Goal: Transaction & Acquisition: Download file/media

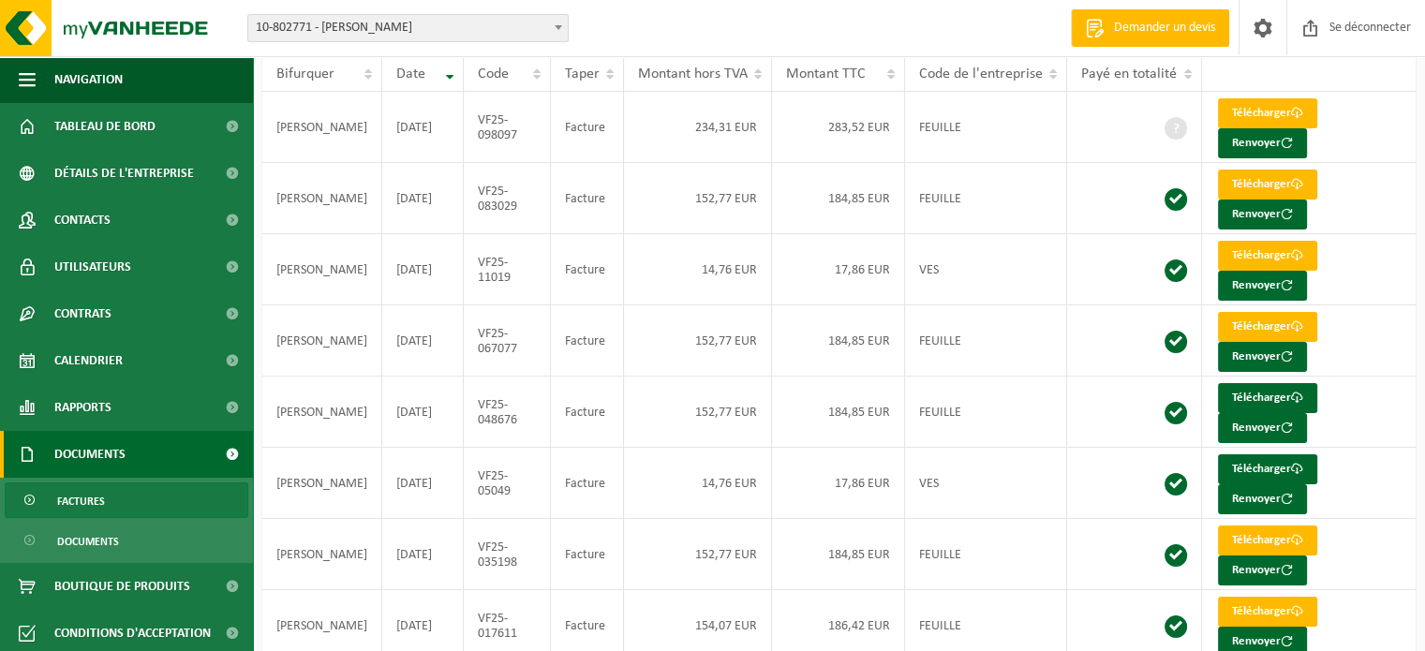
click at [91, 500] on font "Factures" at bounding box center [81, 501] width 48 height 11
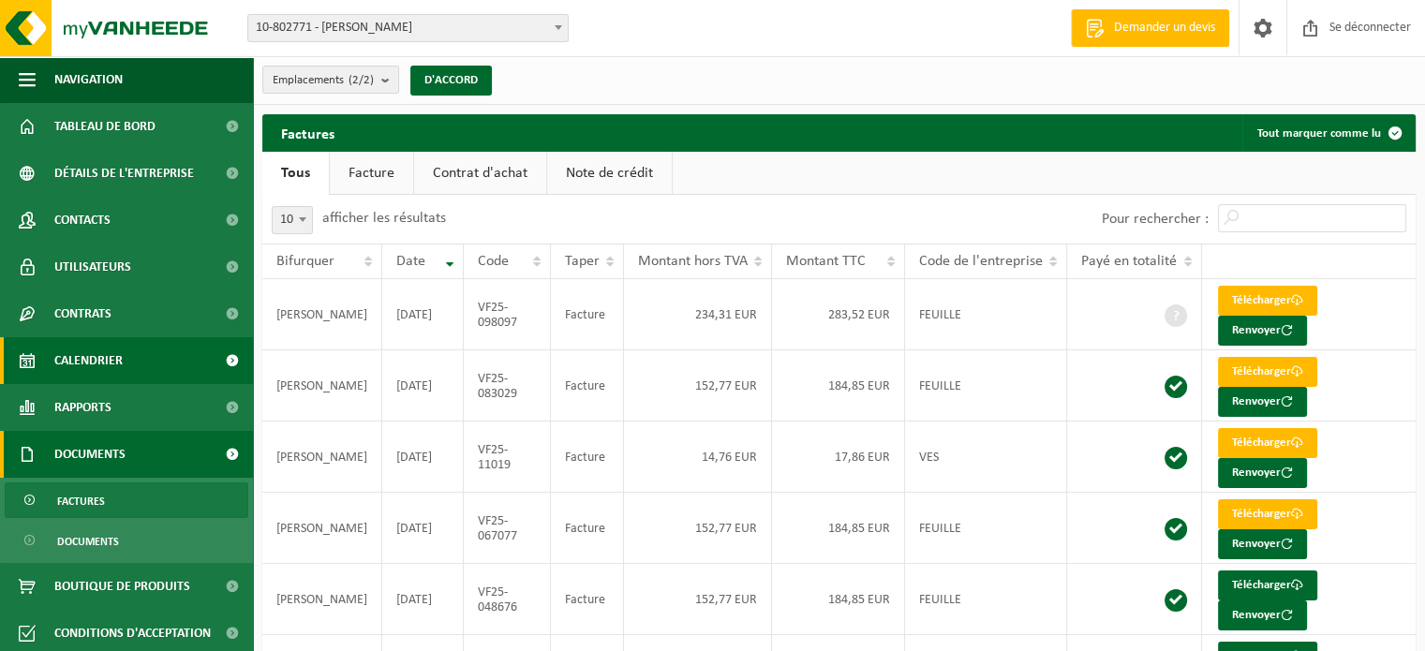
click at [101, 359] on font "Calendrier" at bounding box center [88, 361] width 68 height 14
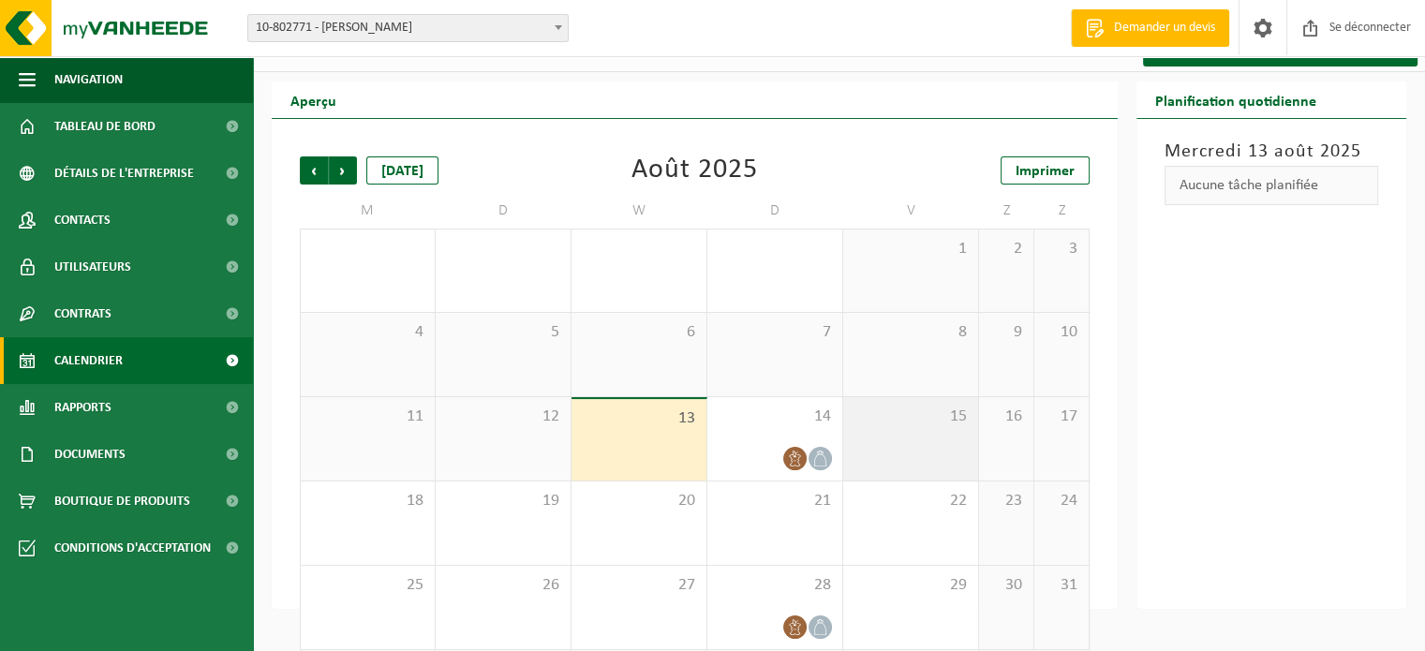
scroll to position [61, 0]
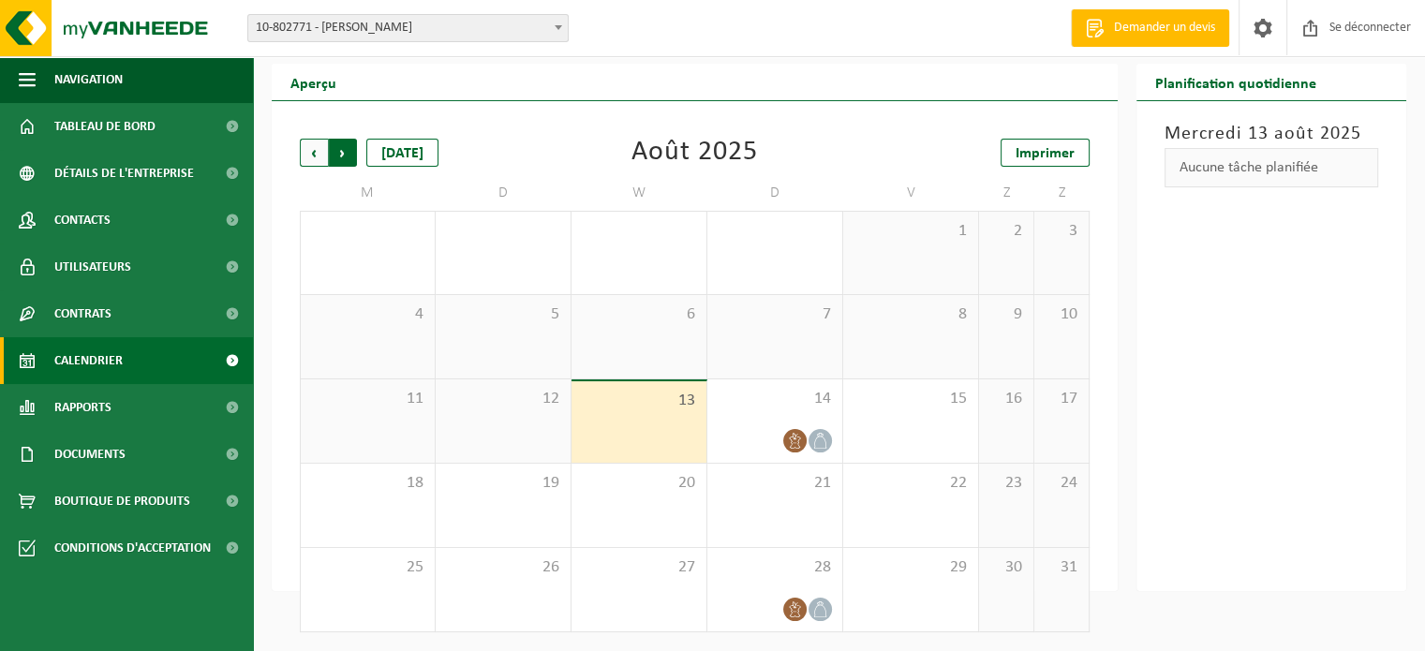
click at [320, 157] on span "Précédent" at bounding box center [314, 153] width 28 height 28
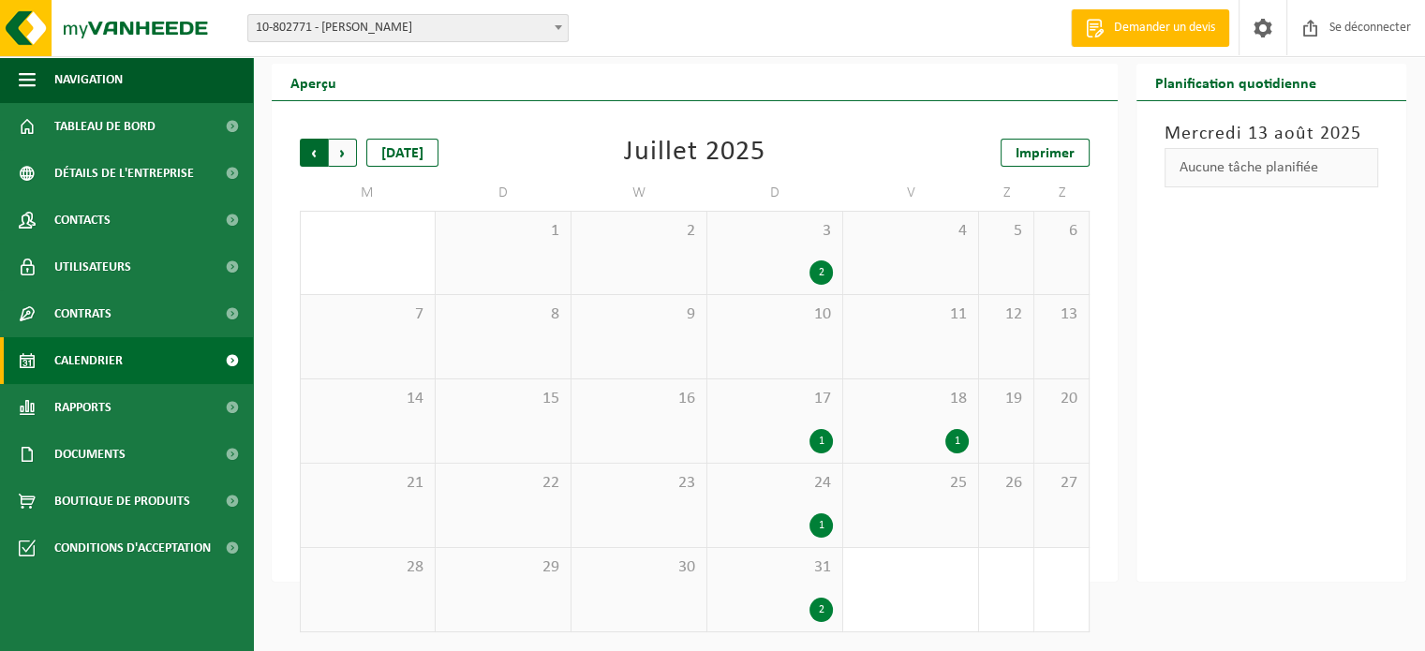
click at [339, 154] on span "Suivant" at bounding box center [343, 153] width 28 height 28
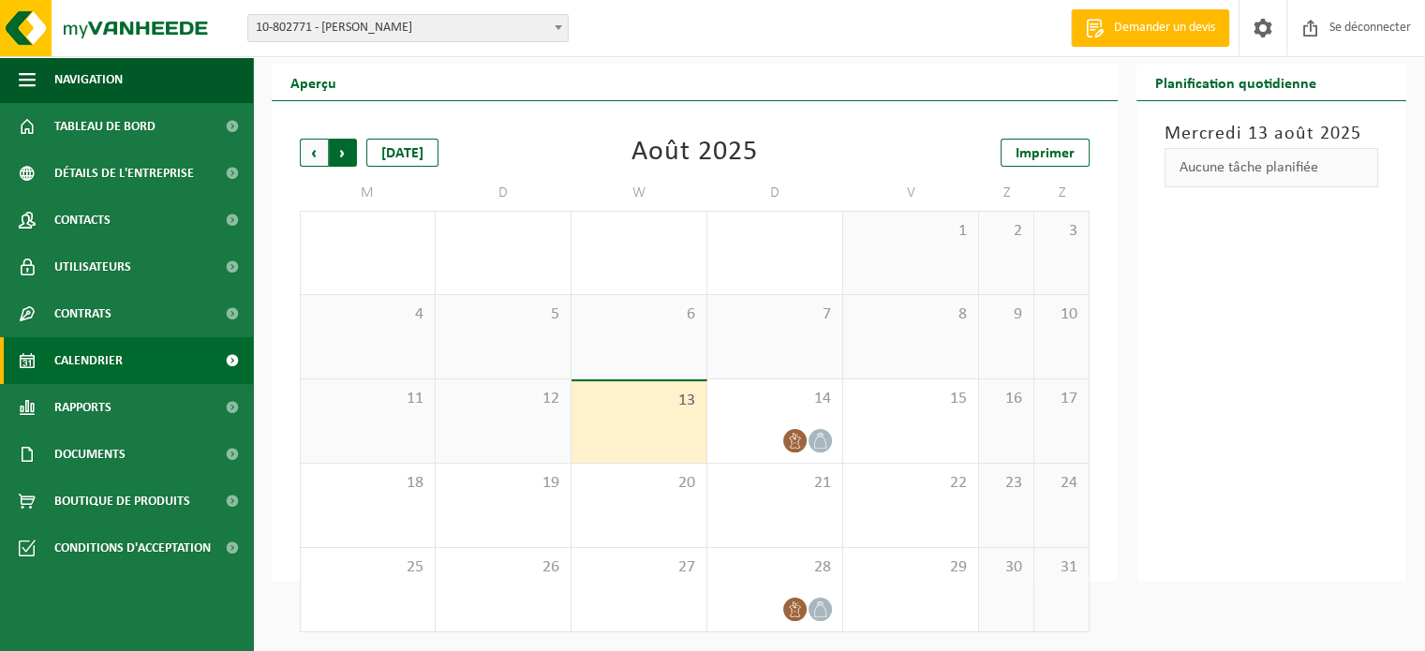
click at [315, 157] on span "Précédent" at bounding box center [314, 153] width 28 height 28
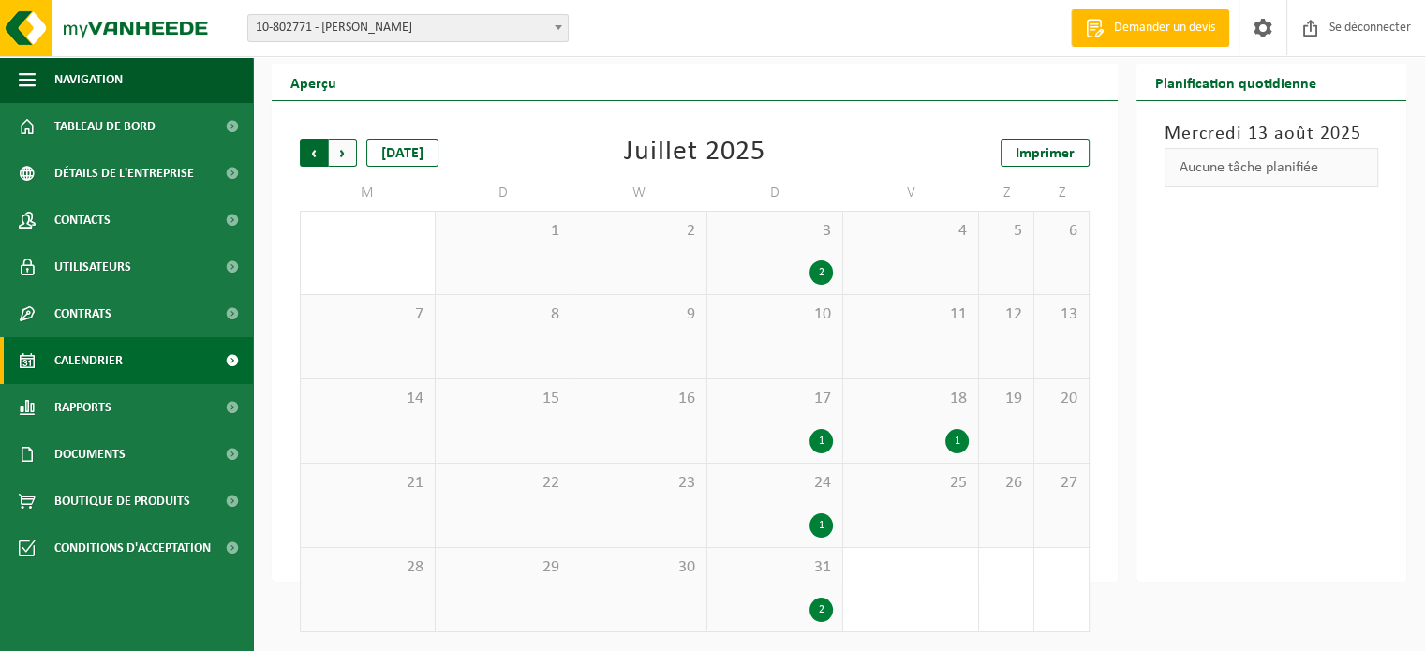
click at [351, 164] on span "Suivant" at bounding box center [343, 153] width 28 height 28
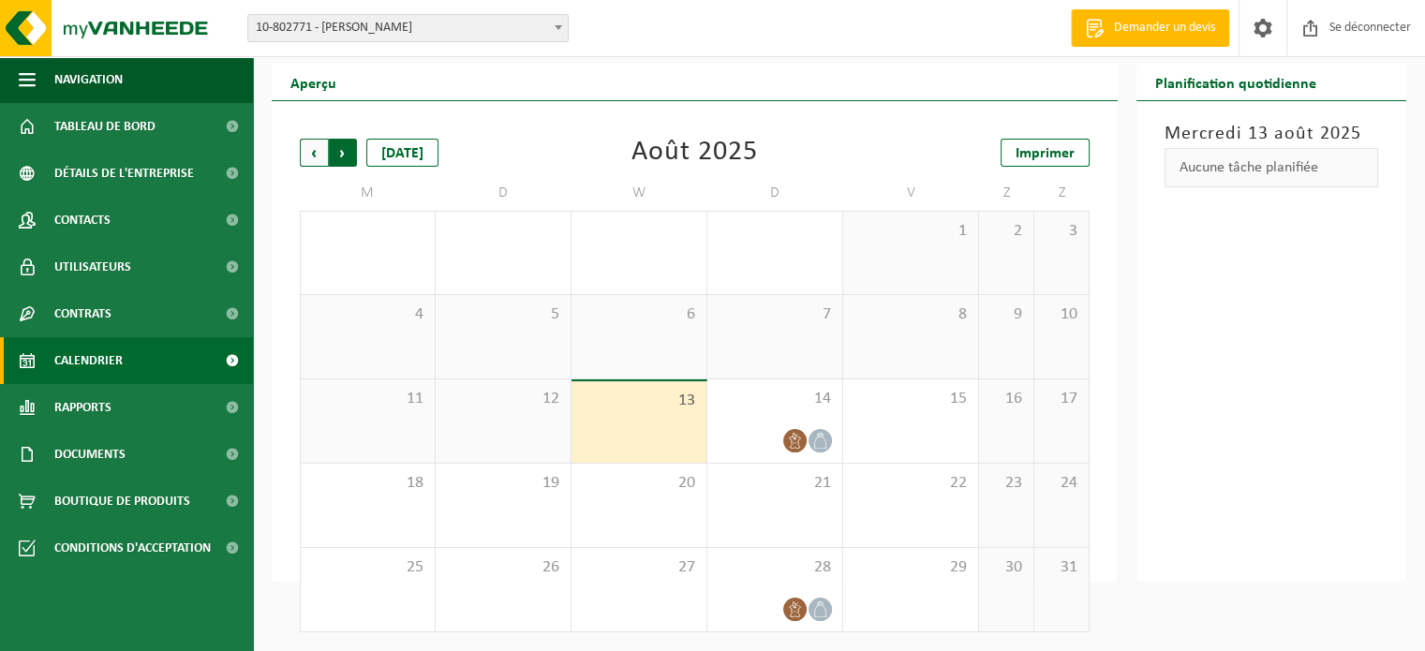
click at [318, 156] on span "Précédent" at bounding box center [314, 153] width 28 height 28
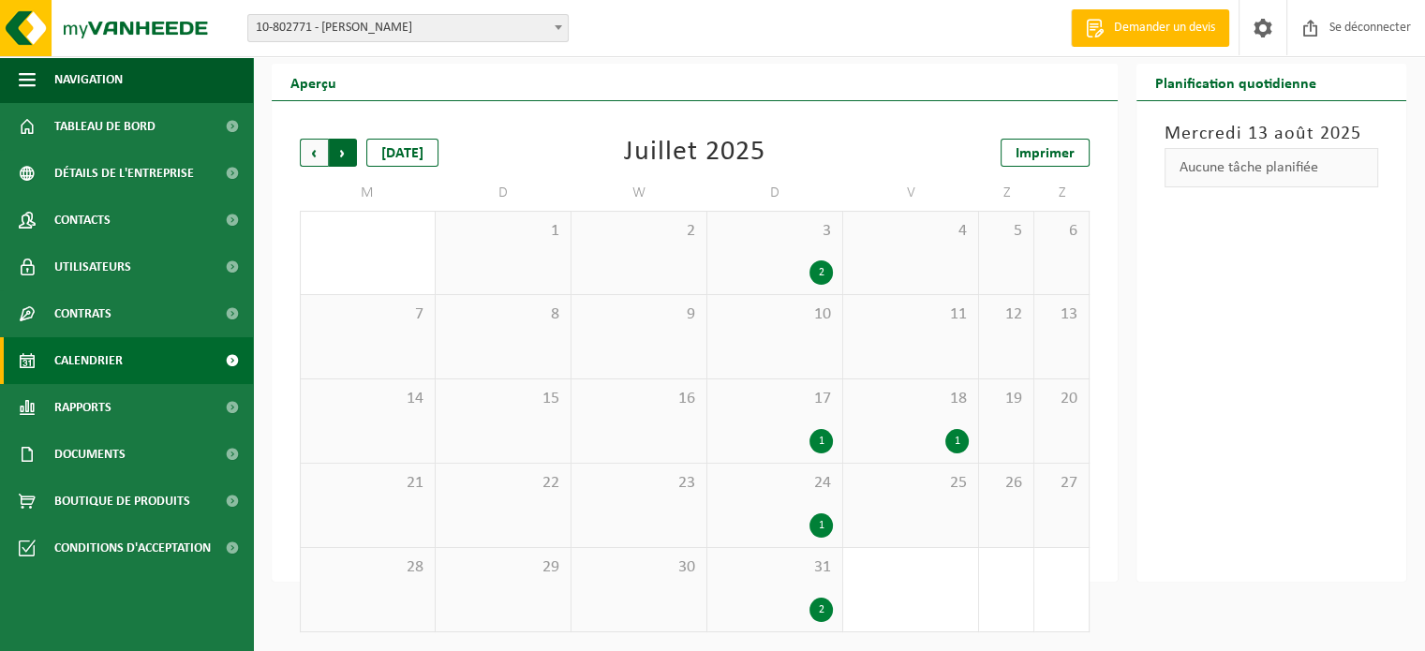
click at [322, 162] on span "Précédent" at bounding box center [314, 153] width 28 height 28
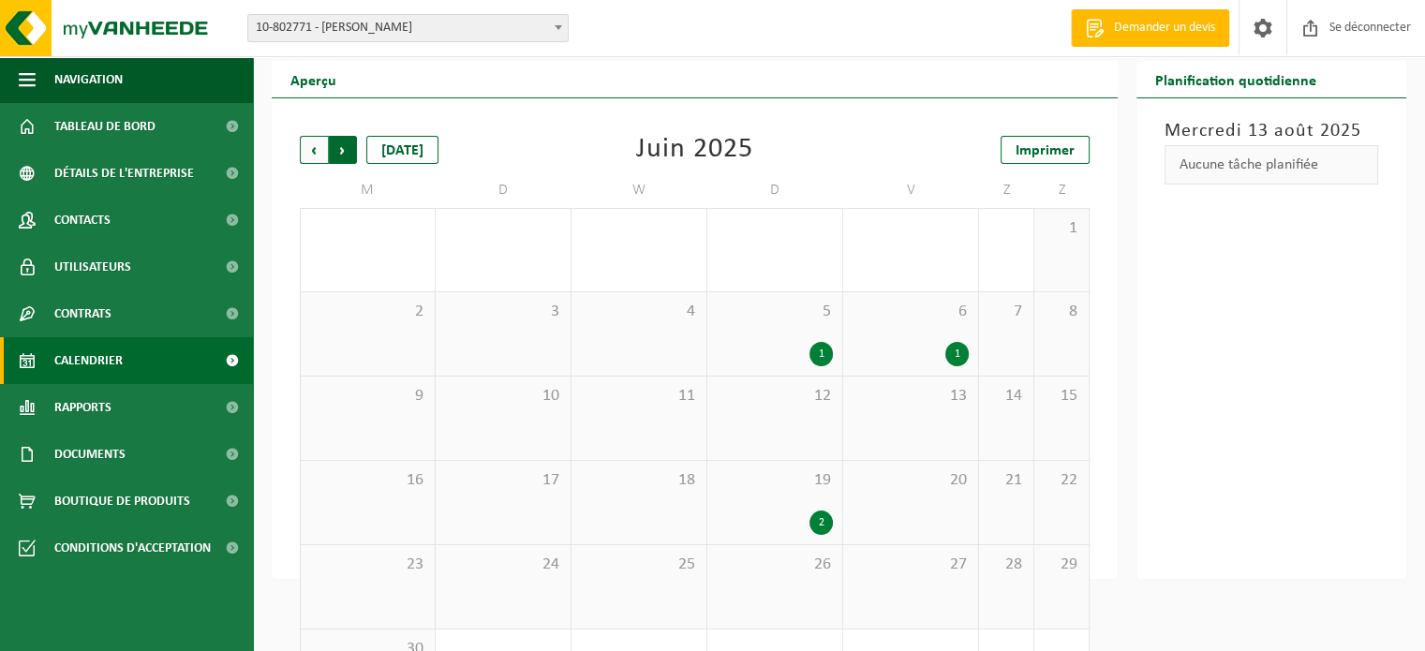
click at [320, 162] on span "Précédent" at bounding box center [314, 150] width 28 height 28
click at [320, 162] on span "Précédent" at bounding box center [314, 153] width 28 height 28
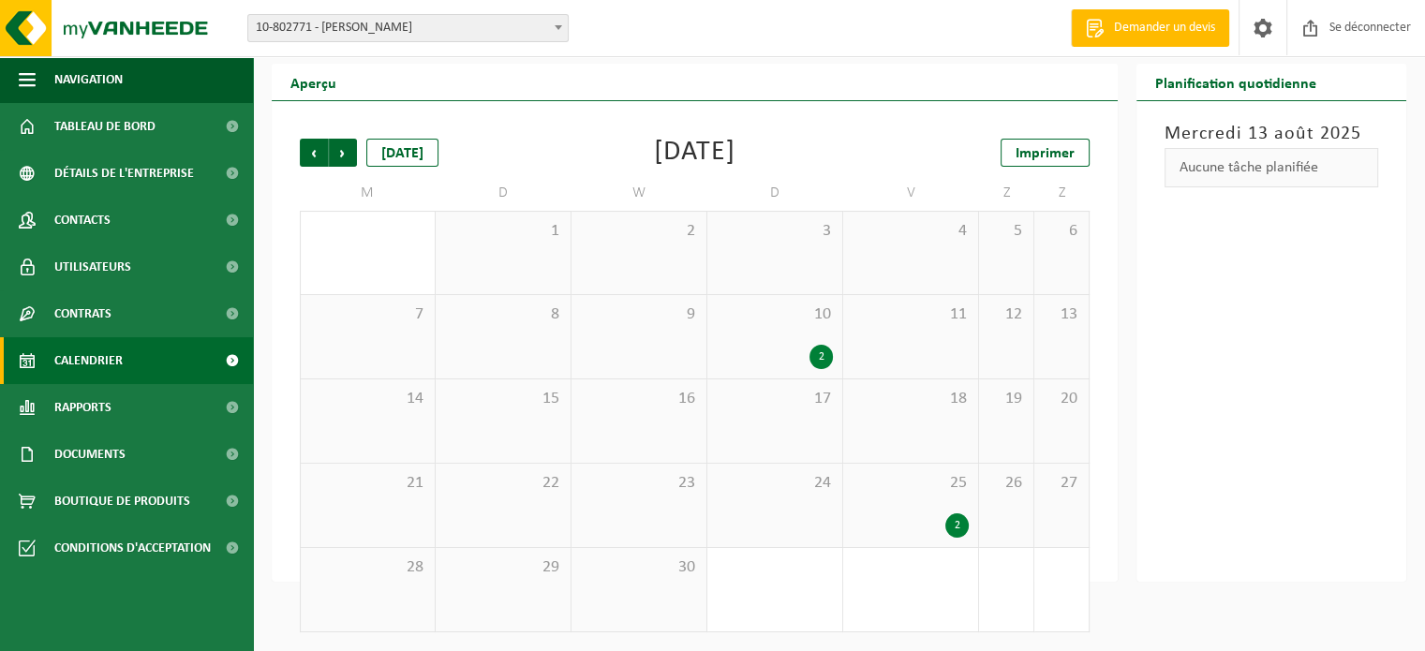
click at [320, 162] on span "Précédent" at bounding box center [314, 153] width 28 height 28
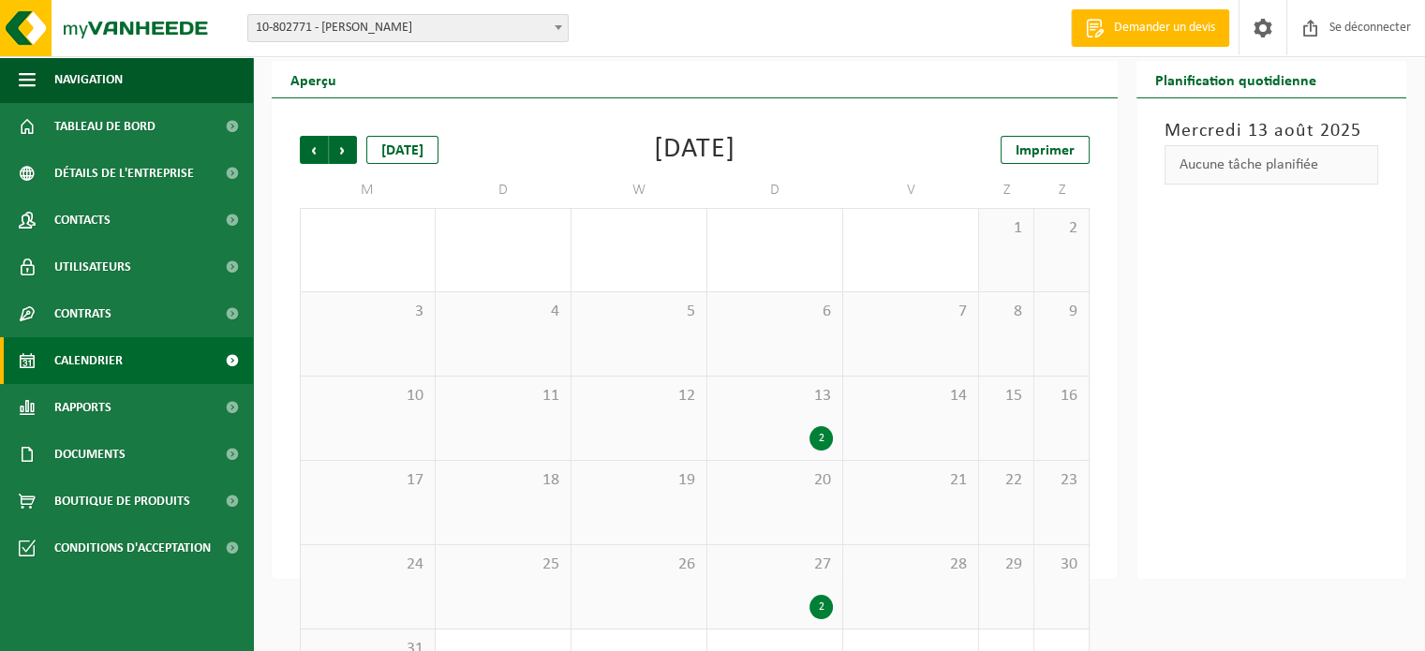
click at [320, 162] on span "Précédent" at bounding box center [314, 150] width 28 height 28
click at [320, 162] on span "Précédent" at bounding box center [314, 153] width 28 height 28
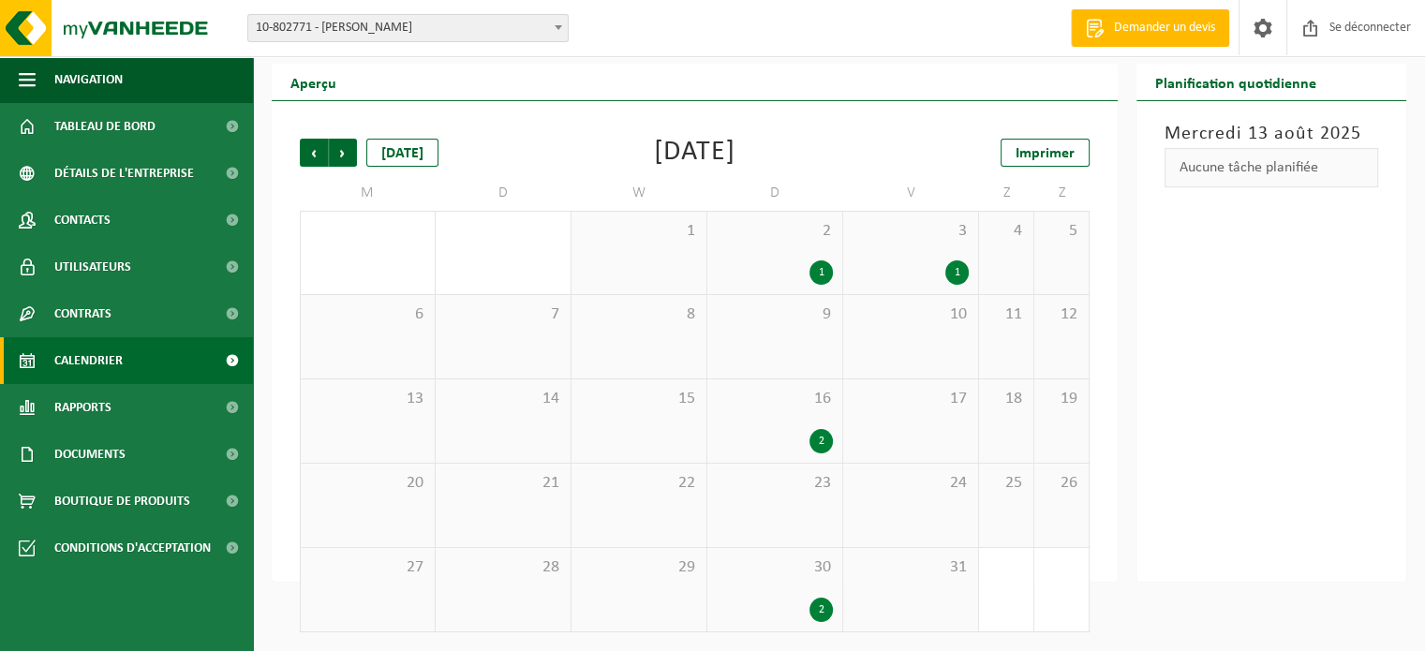
click at [362, 128] on div "Précédent Suivant Aujourd'hui Janvier 2025 Imprimer M D W D V Z Z 30 31 1 2 1 3…" at bounding box center [694, 385] width 808 height 530
click at [342, 153] on span "Suivant" at bounding box center [343, 153] width 28 height 28
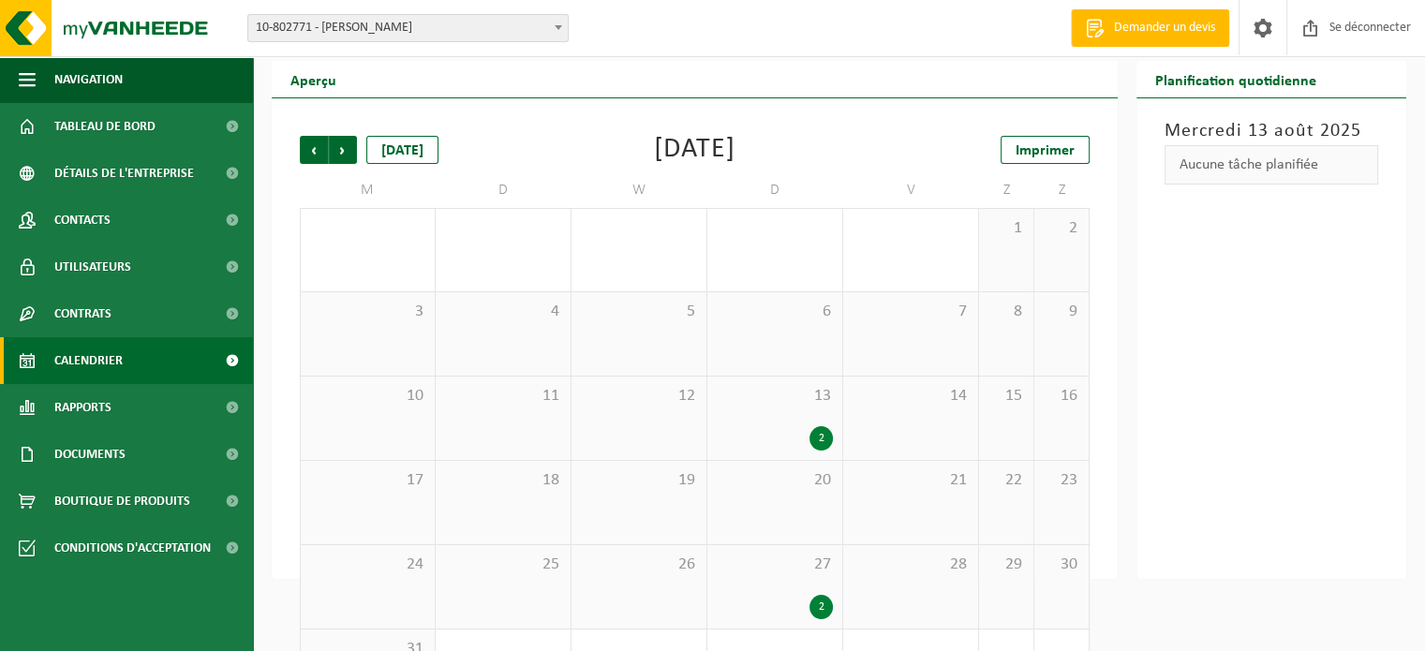
click at [342, 153] on span "Suivant" at bounding box center [343, 150] width 28 height 28
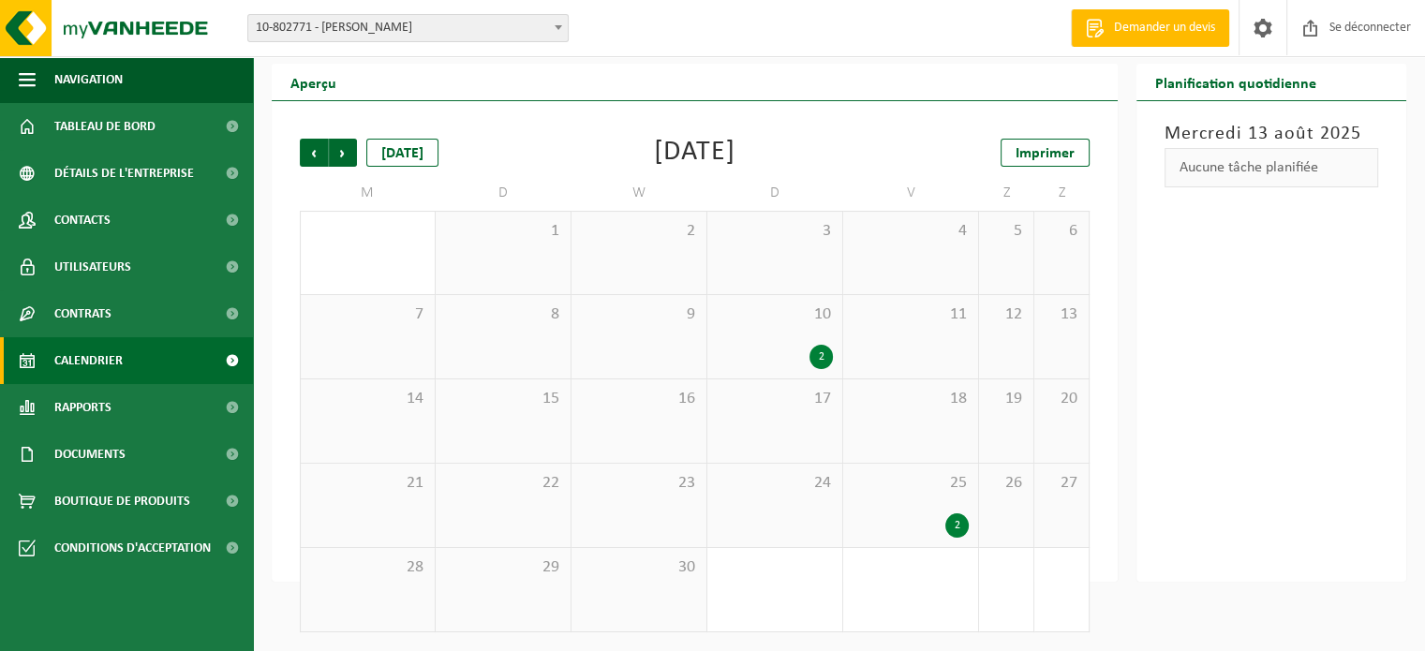
click at [342, 153] on span "Suivant" at bounding box center [343, 153] width 28 height 28
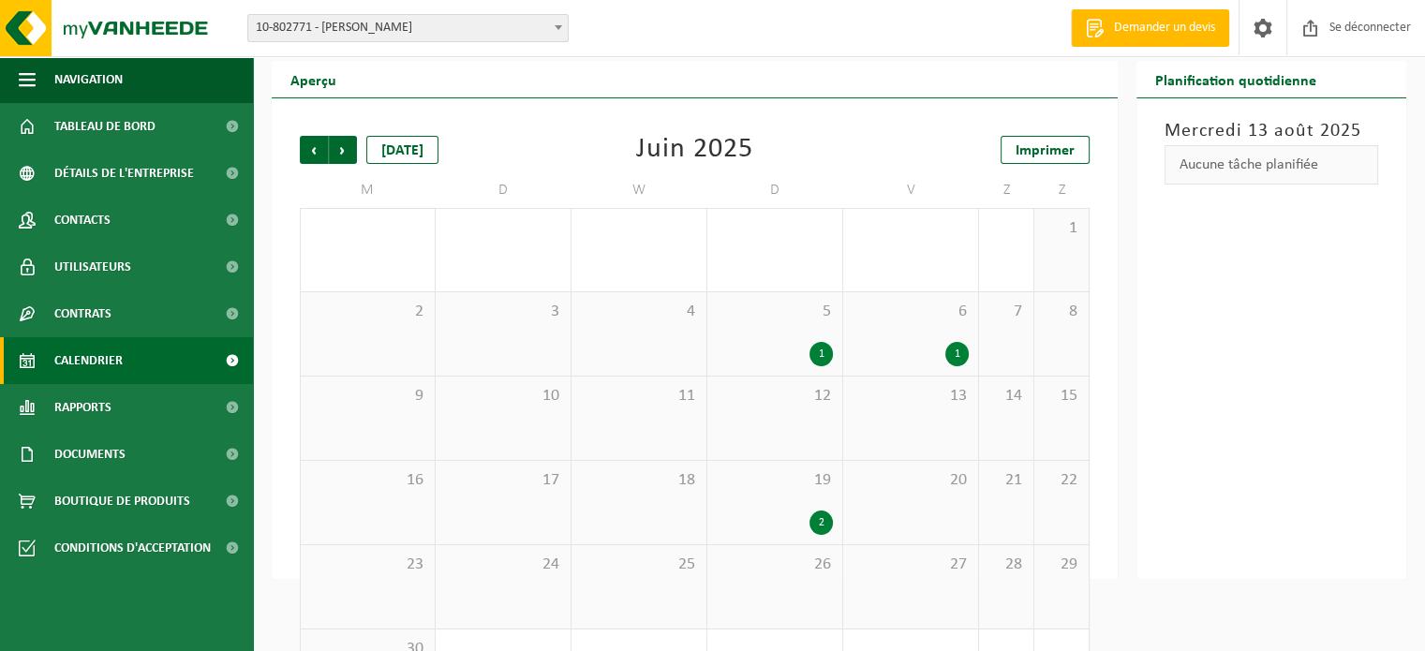
click at [342, 153] on span "Suivant" at bounding box center [343, 150] width 28 height 28
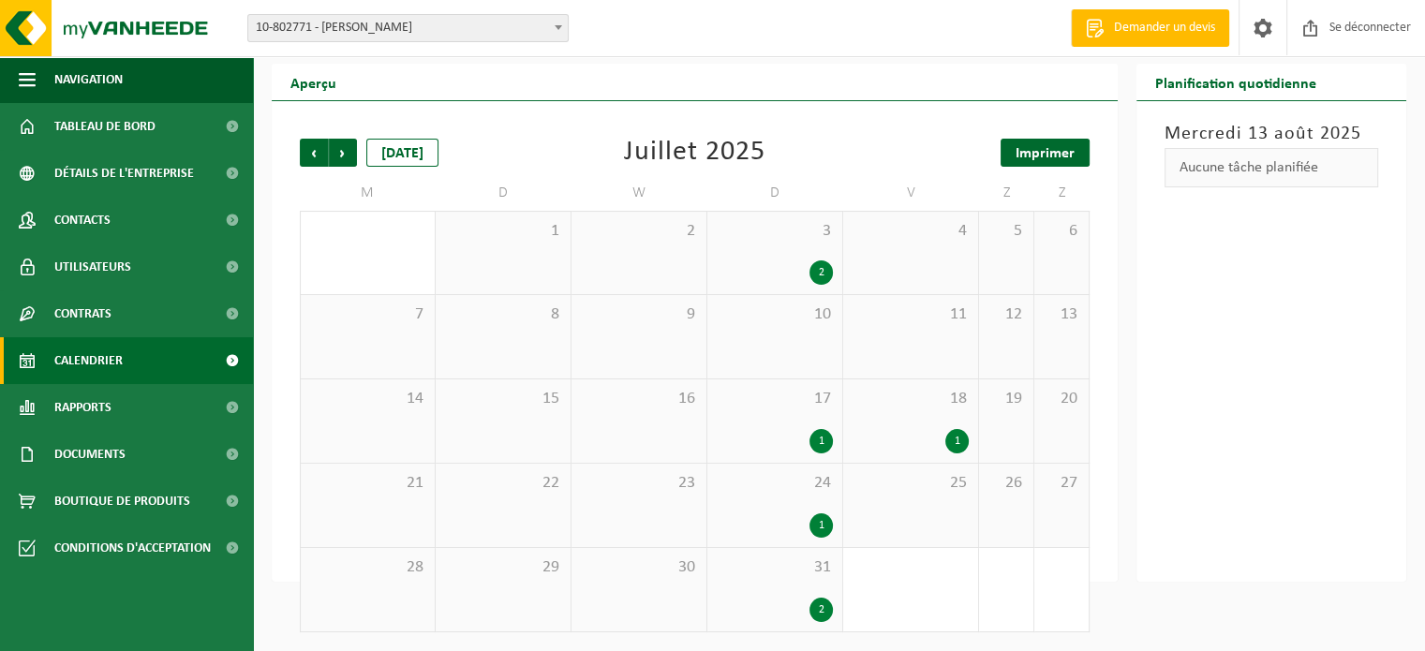
click at [1016, 140] on link "Imprimer" at bounding box center [1044, 153] width 89 height 28
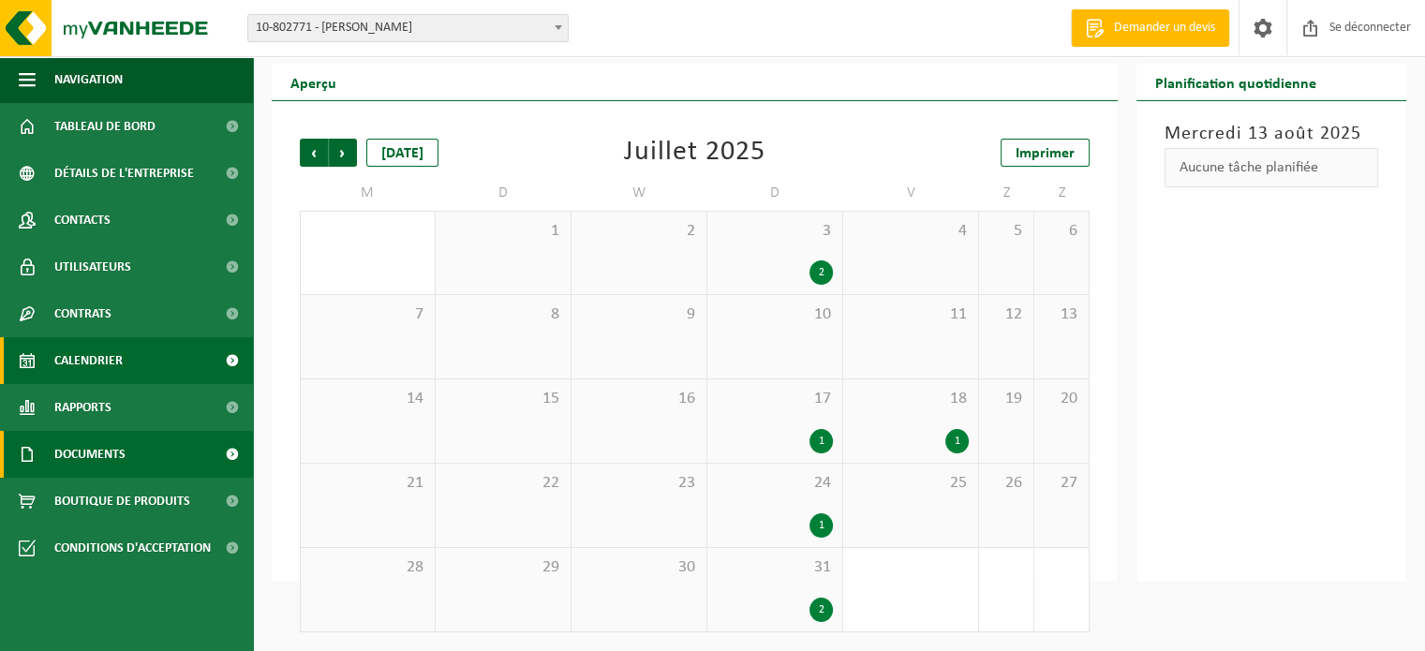
click at [131, 445] on link "Documents" at bounding box center [126, 454] width 253 height 47
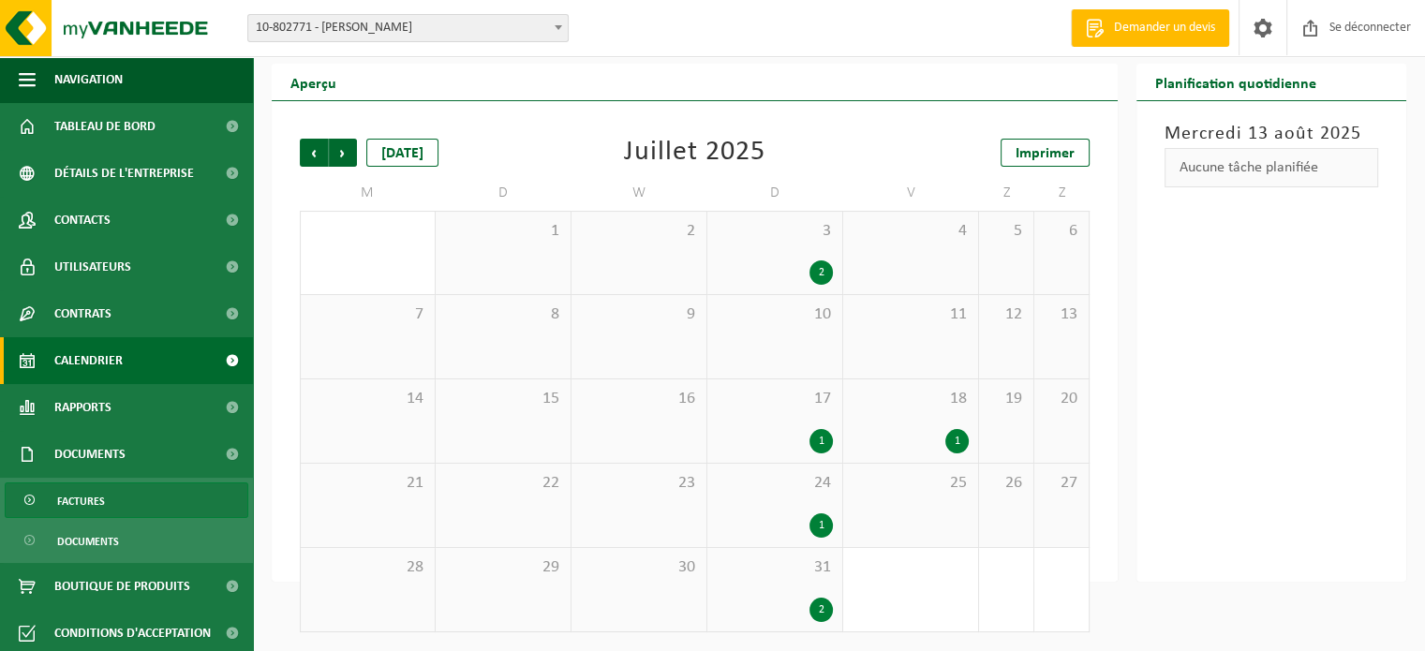
click at [86, 508] on font "Factures" at bounding box center [81, 501] width 48 height 11
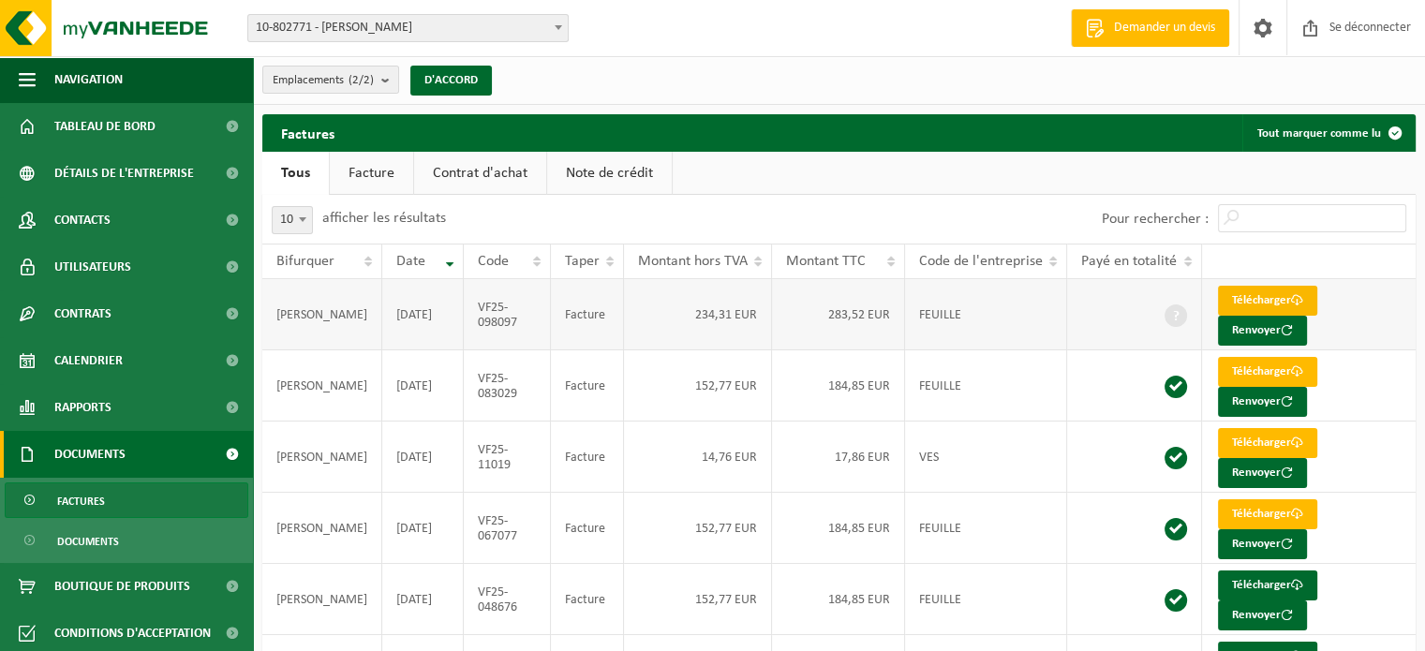
click at [1244, 298] on font "Télécharger" at bounding box center [1261, 300] width 59 height 12
